Goal: Information Seeking & Learning: Learn about a topic

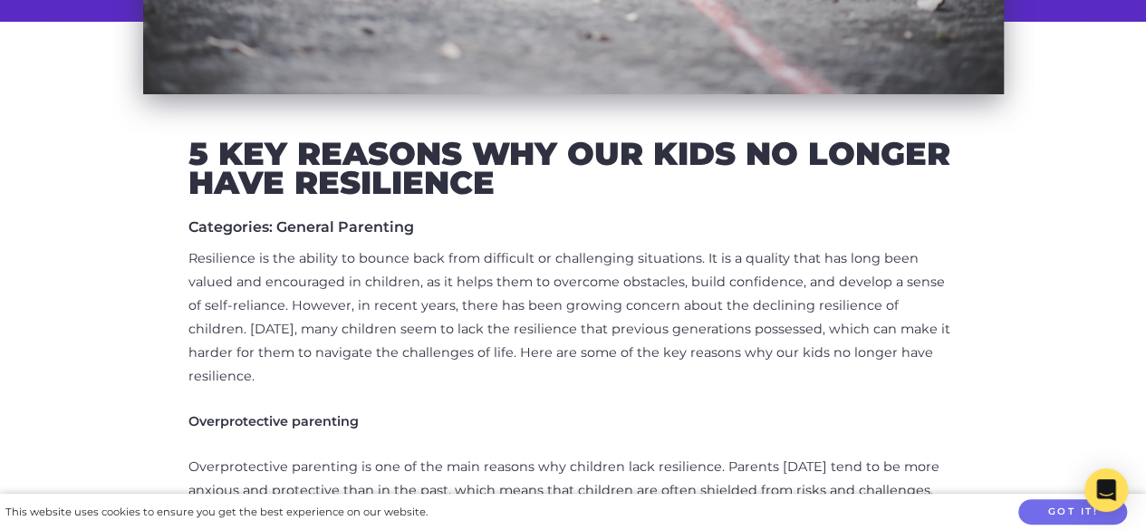
scroll to position [613, 0]
drag, startPoint x: 188, startPoint y: 396, endPoint x: 361, endPoint y: 403, distance: 172.3
click at [361, 410] on p "Overprotective parenting" at bounding box center [573, 422] width 770 height 24
copy strong "Overprotective parenting"
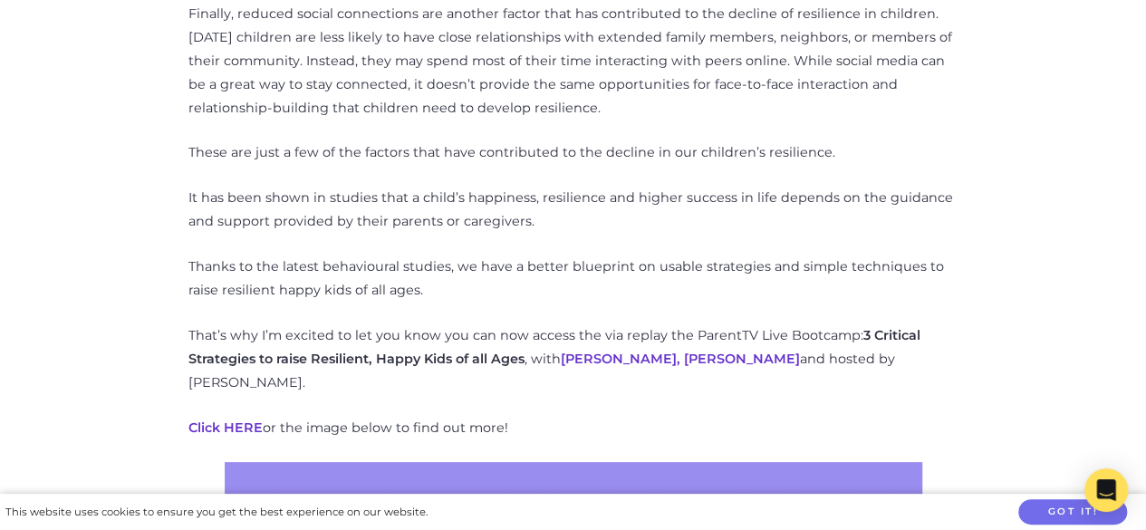
scroll to position [1765, 0]
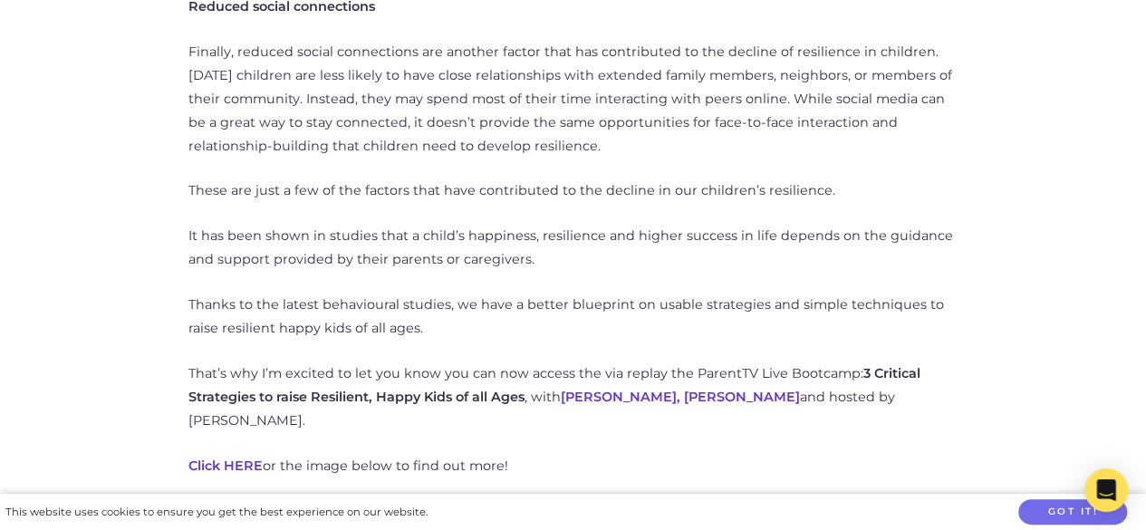
click at [715, 389] on link "[PERSON_NAME], [PERSON_NAME]" at bounding box center [680, 397] width 239 height 16
